Goal: Information Seeking & Learning: Learn about a topic

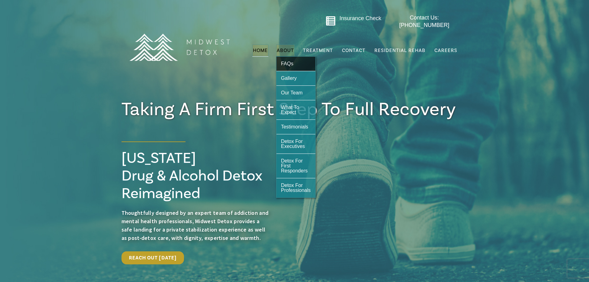
click at [291, 61] on span "FAQs" at bounding box center [287, 63] width 12 height 5
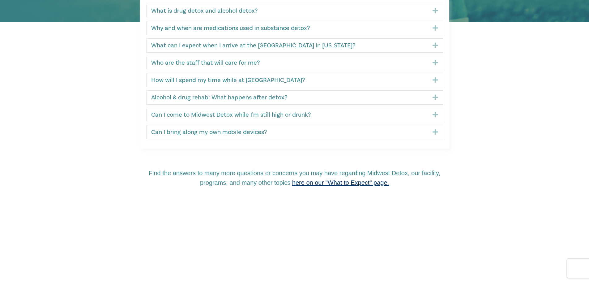
scroll to position [186, 0]
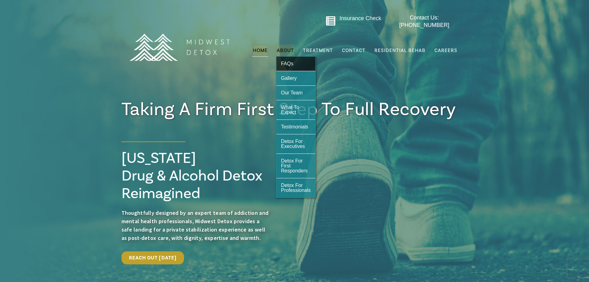
click at [289, 61] on span "FAQs" at bounding box center [287, 63] width 12 height 5
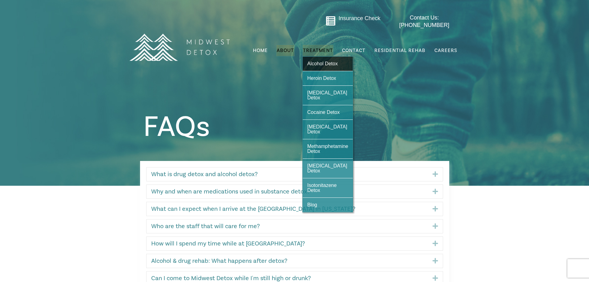
click at [325, 61] on span "Alcohol Detox" at bounding box center [322, 63] width 31 height 5
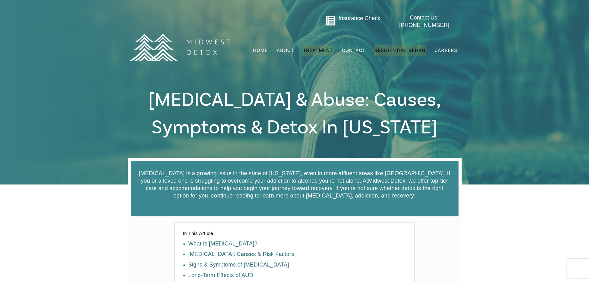
click at [396, 47] on span "Residential Rehab" at bounding box center [400, 50] width 51 height 6
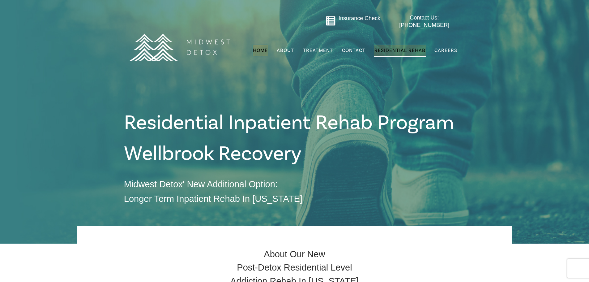
click at [264, 47] on span "Home" at bounding box center [260, 50] width 15 height 6
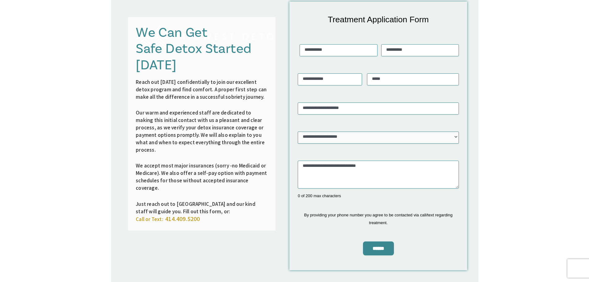
scroll to position [990, 0]
